Goal: Navigation & Orientation: Find specific page/section

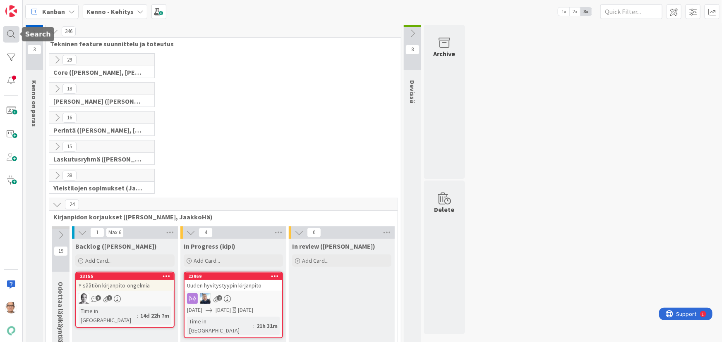
click at [8, 33] on div at bounding box center [11, 34] width 17 height 17
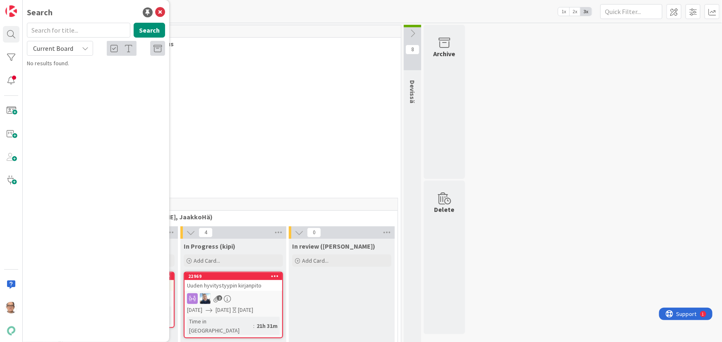
click at [192, 59] on div "29 Core (Pasi, Jussi, JaakkoHä, Jyri, Leo, MikkoK, Väinö, MattiH)" at bounding box center [223, 67] width 351 height 29
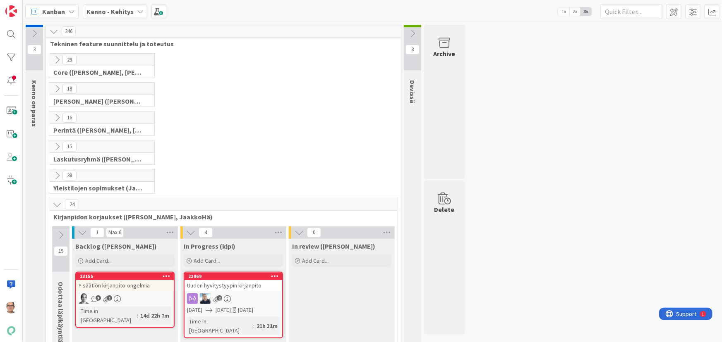
click at [137, 12] on icon at bounding box center [140, 11] width 7 height 7
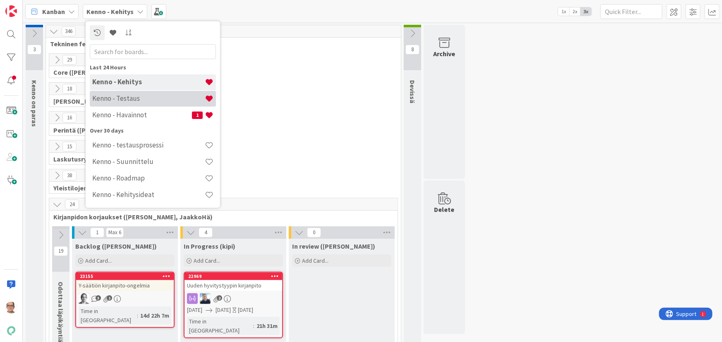
click at [145, 100] on h4 "Kenno - Testaus" at bounding box center [148, 98] width 112 height 8
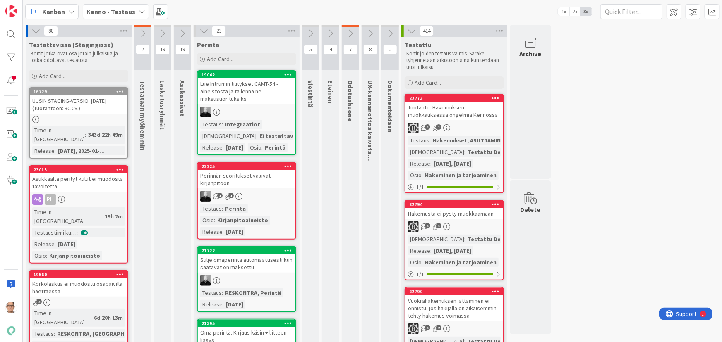
click at [110, 12] on b "Kenno - Testaus" at bounding box center [110, 11] width 49 height 8
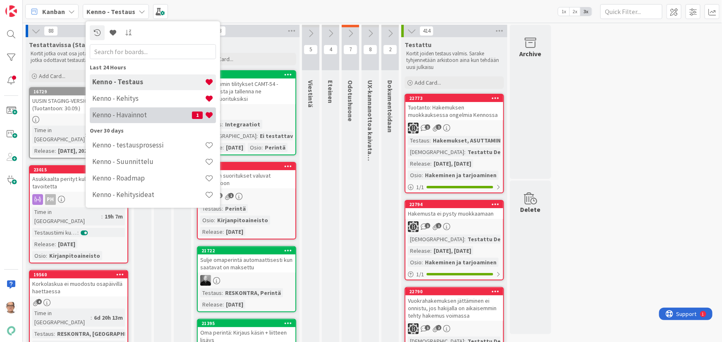
click at [145, 115] on h4 "Kenno - Havainnot" at bounding box center [142, 115] width 100 height 8
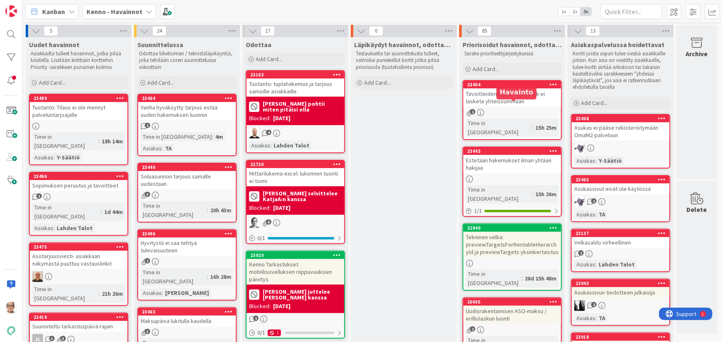
scroll to position [112, 0]
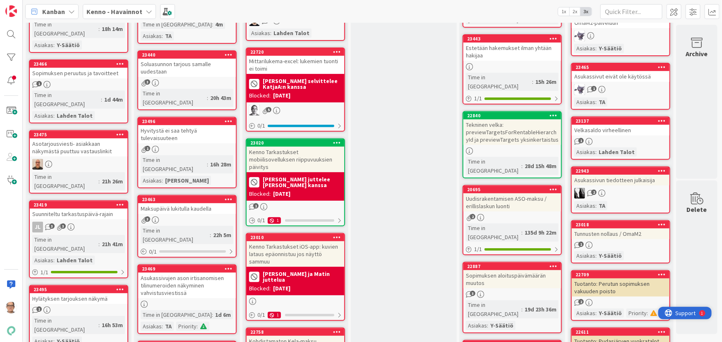
drag, startPoint x: 683, startPoint y: 315, endPoint x: 1341, endPoint y: 622, distance: 725.7
click at [683, 315] on span "Support" at bounding box center [685, 313] width 20 height 10
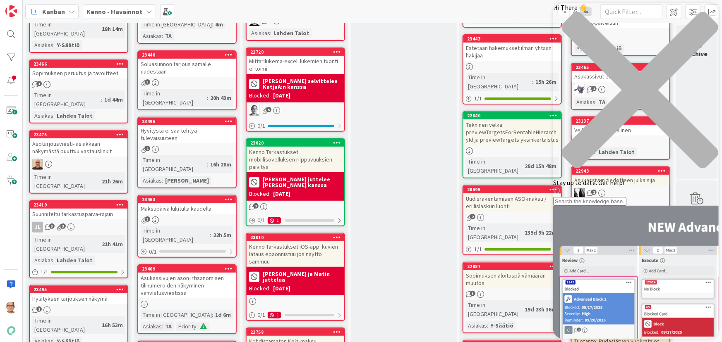
scroll to position [0, 0]
click at [702, 15] on icon "close resource center" at bounding box center [634, 94] width 165 height 165
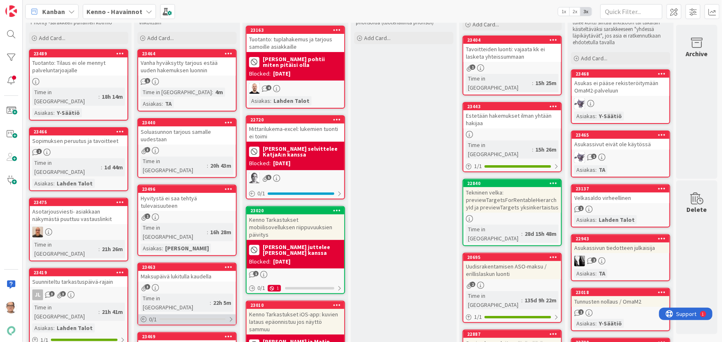
scroll to position [37, 0]
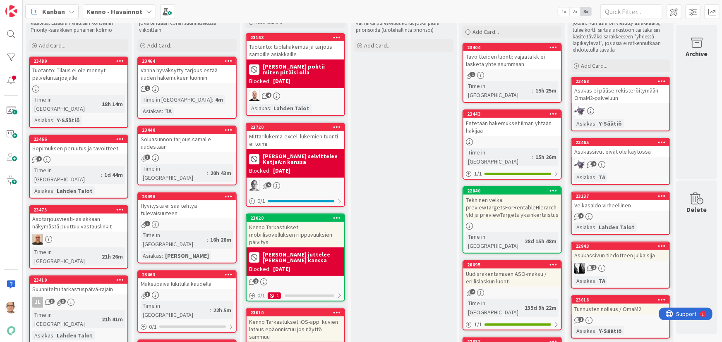
click at [308, 265] on div "Blocked: 09/03/2025" at bounding box center [295, 269] width 93 height 9
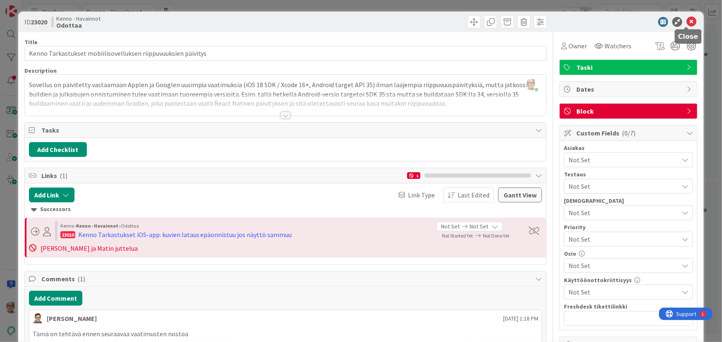
click at [686, 22] on icon at bounding box center [691, 22] width 10 height 10
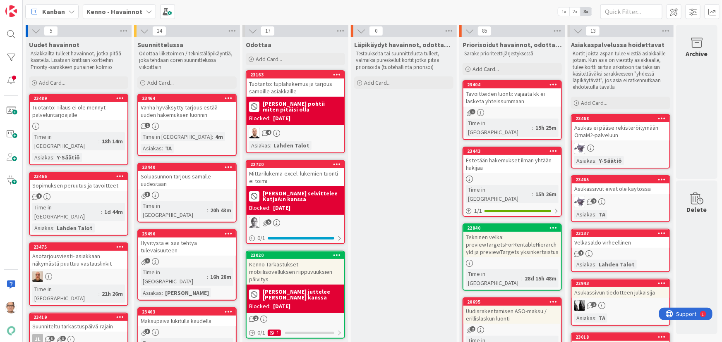
click at [146, 13] on icon at bounding box center [149, 11] width 7 height 7
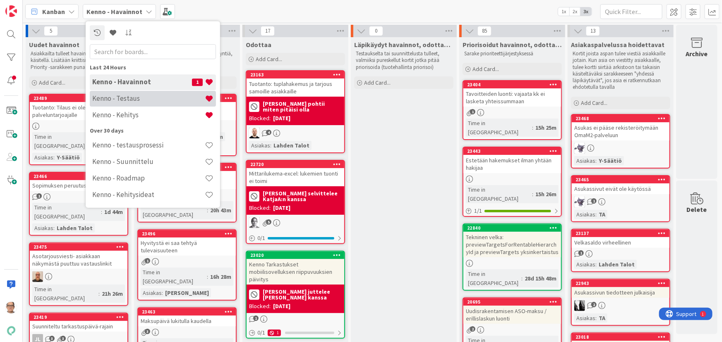
click at [153, 99] on h4 "Kenno - Testaus" at bounding box center [148, 98] width 112 height 8
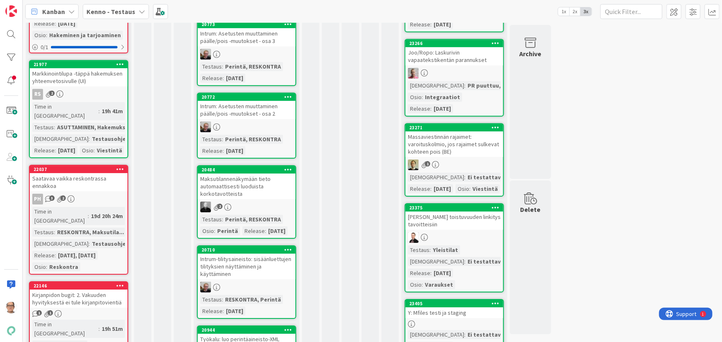
scroll to position [1278, 0]
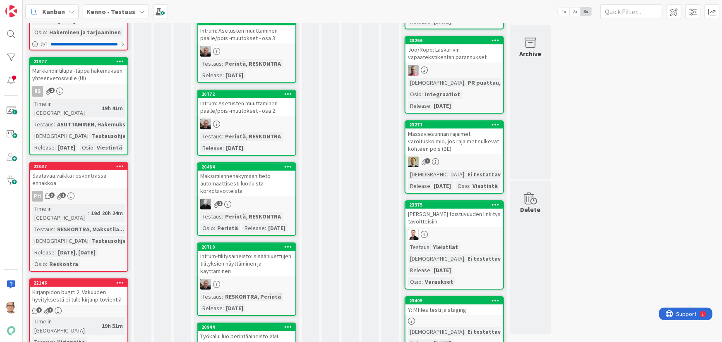
click at [90, 287] on div "Kirjanpidon bugit: 2. Vakuuden hyvityksestä ei tule kirjanpitovientiä" at bounding box center [79, 296] width 98 height 18
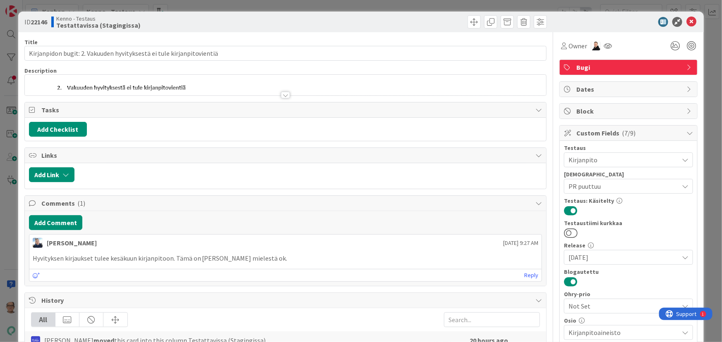
click at [281, 94] on div at bounding box center [285, 95] width 9 height 7
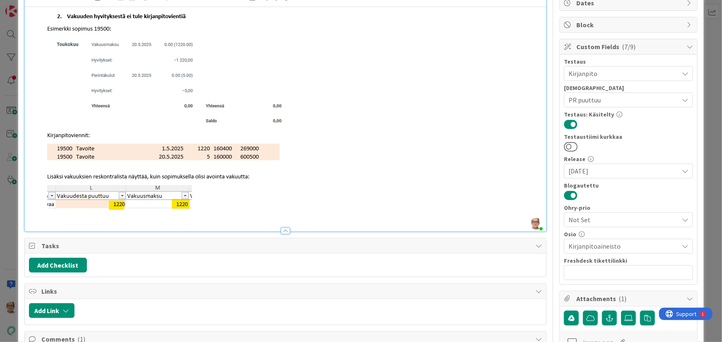
scroll to position [75, 0]
